Goal: Task Accomplishment & Management: Complete application form

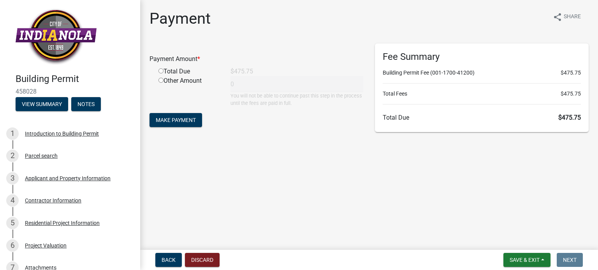
click at [159, 71] on input "radio" at bounding box center [160, 70] width 5 height 5
radio input "true"
type input "475.75"
click at [179, 123] on button "Make Payment" at bounding box center [175, 120] width 53 height 14
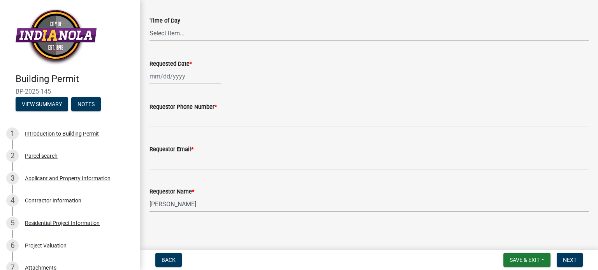
scroll to position [165, 0]
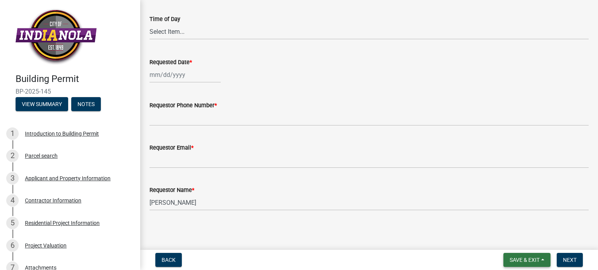
click at [533, 261] on span "Save & Exit" at bounding box center [524, 260] width 30 height 6
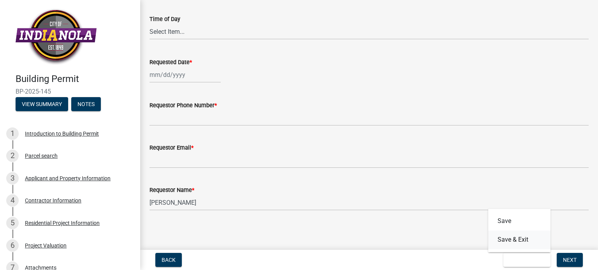
click at [517, 241] on button "Save & Exit" at bounding box center [519, 240] width 62 height 19
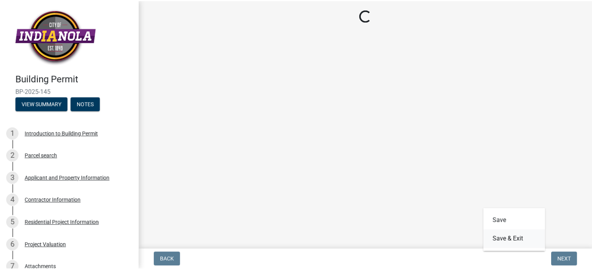
scroll to position [0, 0]
